Goal: Obtain resource: Obtain resource

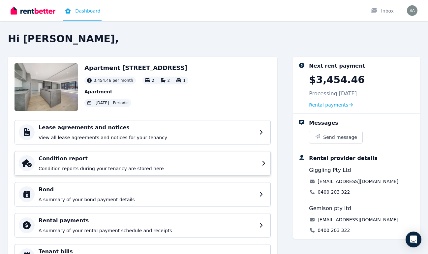
click at [257, 159] on h4 "Condition report" at bounding box center [148, 159] width 219 height 8
click at [90, 133] on div "Lease agreements and notices View all lease agreements and notices for your ten…" at bounding box center [148, 132] width 219 height 17
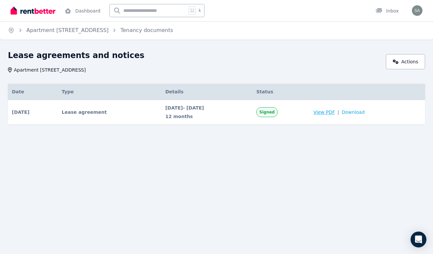
click at [335, 112] on span "View PDF" at bounding box center [324, 112] width 21 height 7
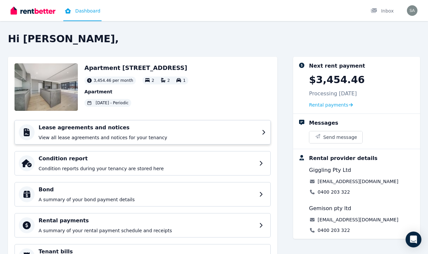
click at [95, 134] on p "View all lease agreements and notices for your tenancy" at bounding box center [148, 137] width 219 height 7
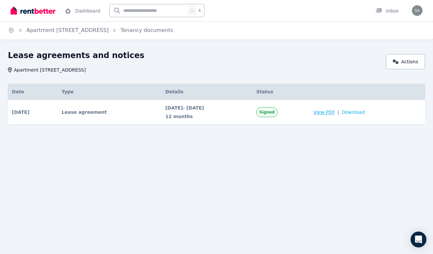
click at [335, 114] on span "View PDF" at bounding box center [324, 112] width 21 height 7
